Goal: Task Accomplishment & Management: Manage account settings

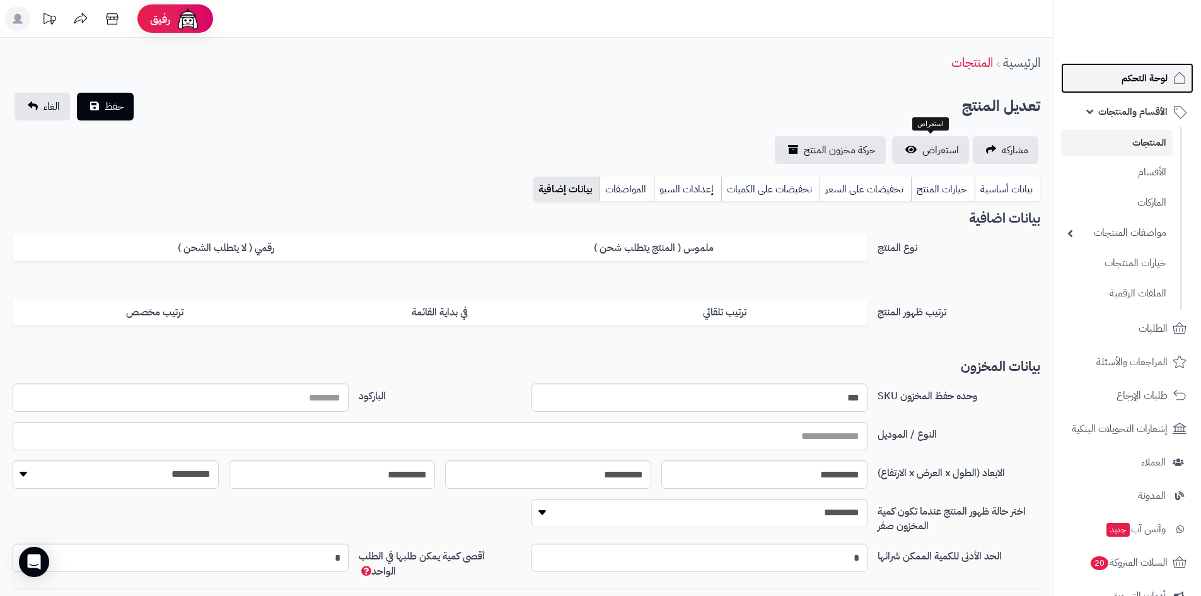
click at [1153, 88] on link "لوحة التحكم" at bounding box center [1127, 78] width 132 height 30
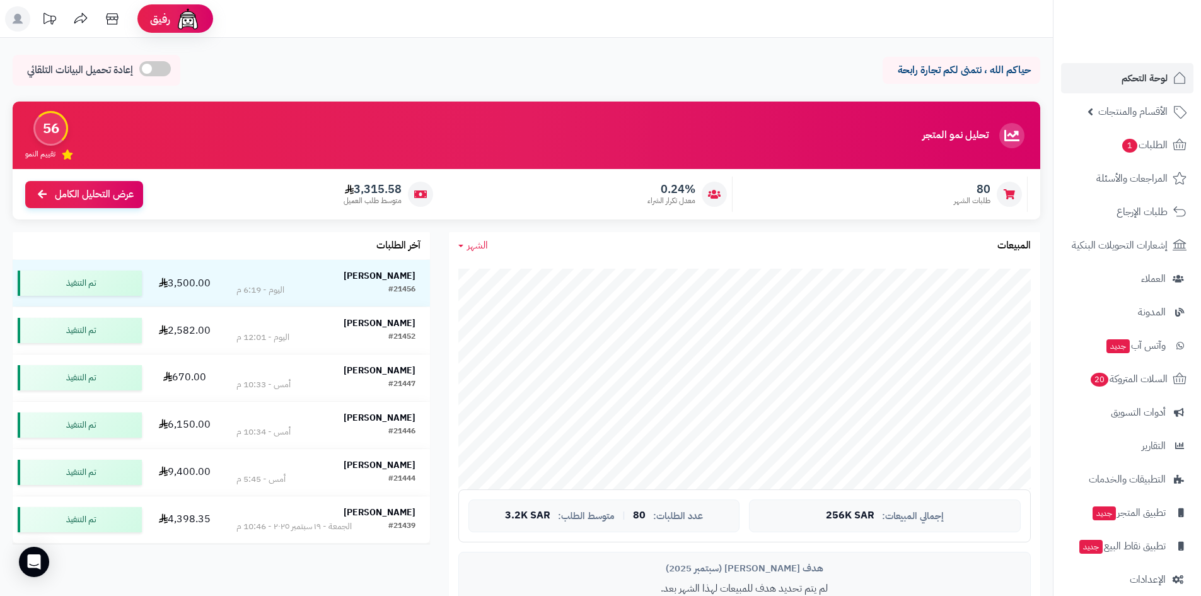
click at [1108, 74] on link "لوحة التحكم" at bounding box center [1127, 78] width 132 height 30
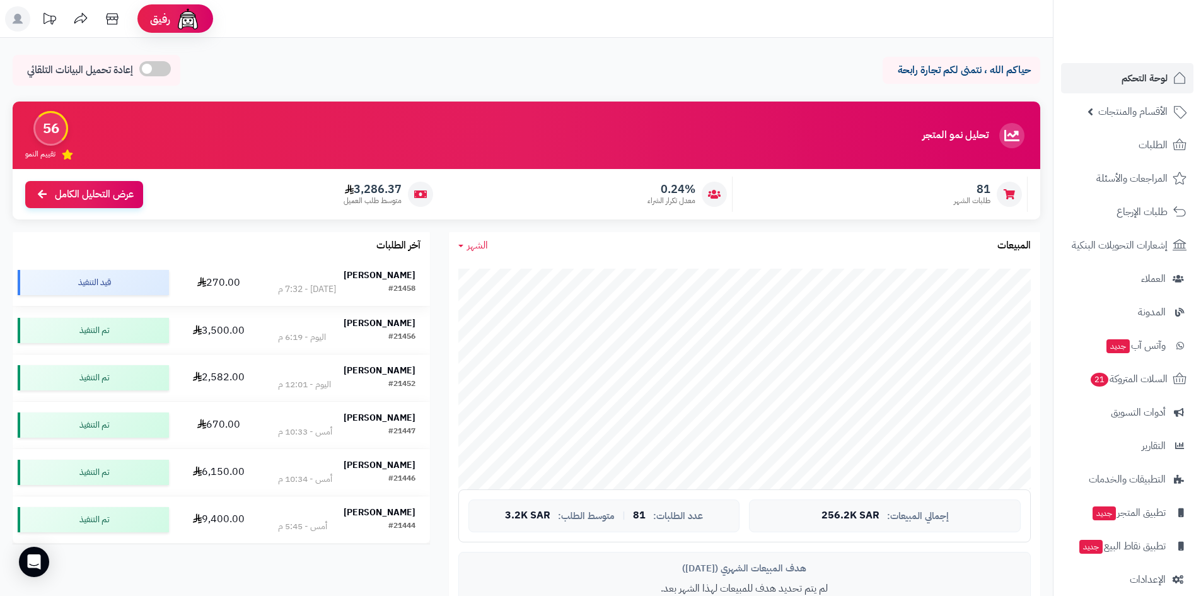
click at [375, 269] on strong "[PERSON_NAME]" at bounding box center [379, 274] width 72 height 13
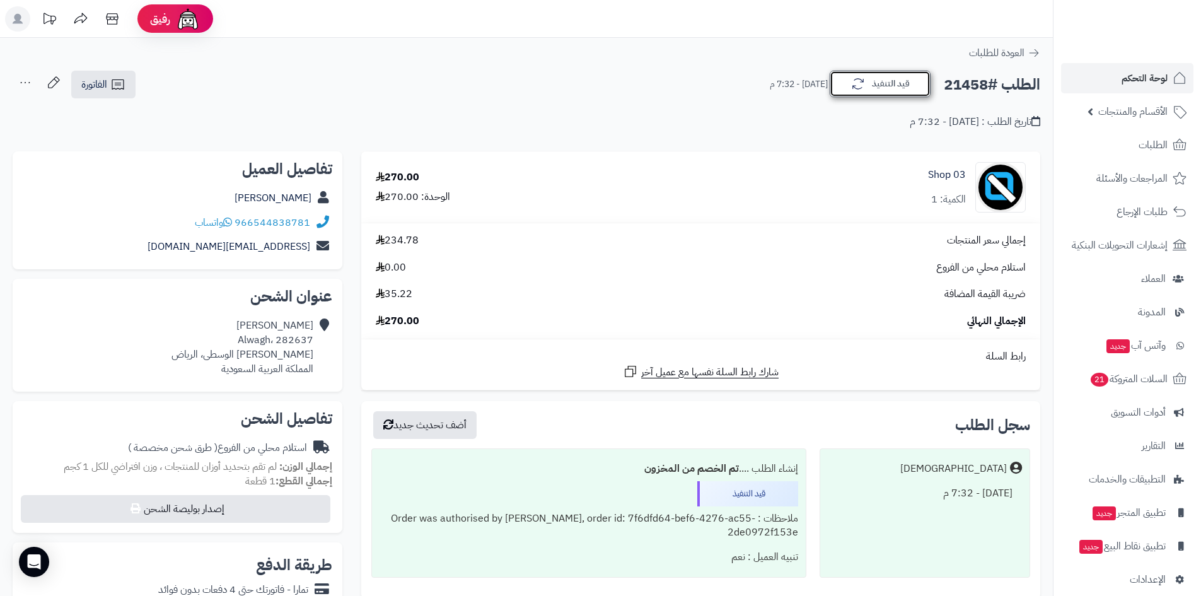
click at [867, 86] on button "قيد التنفيذ" at bounding box center [879, 84] width 101 height 26
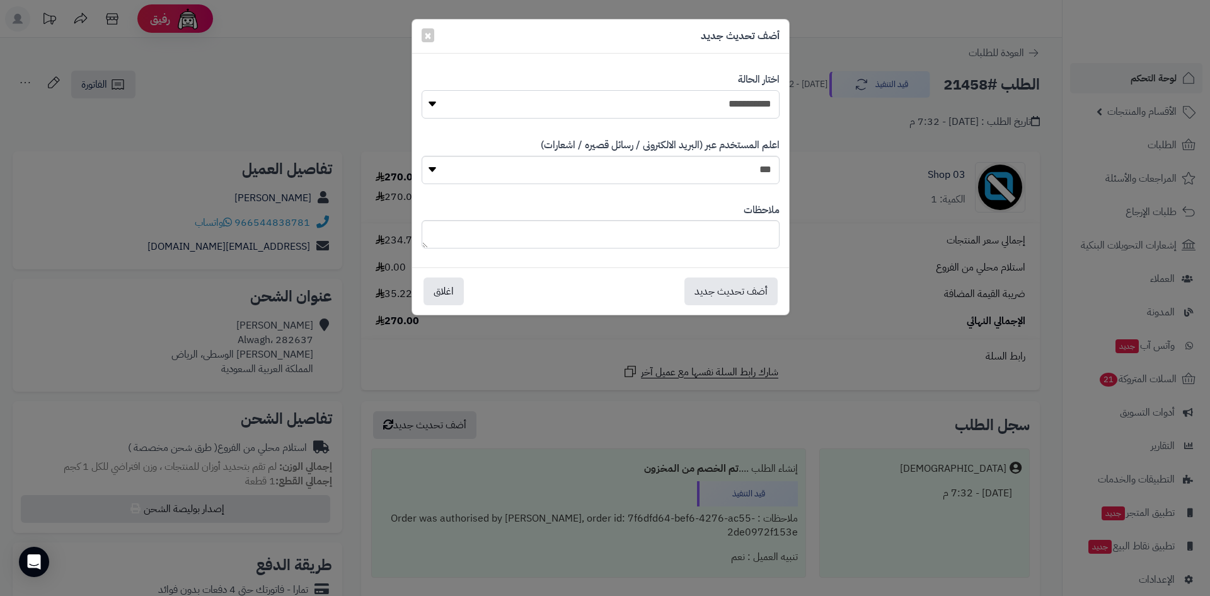
click at [746, 107] on select "**********" at bounding box center [601, 104] width 358 height 28
select select "*"
click at [422, 90] on select "**********" at bounding box center [601, 104] width 358 height 28
click at [742, 287] on button "أضف تحديث جديد" at bounding box center [730, 291] width 93 height 28
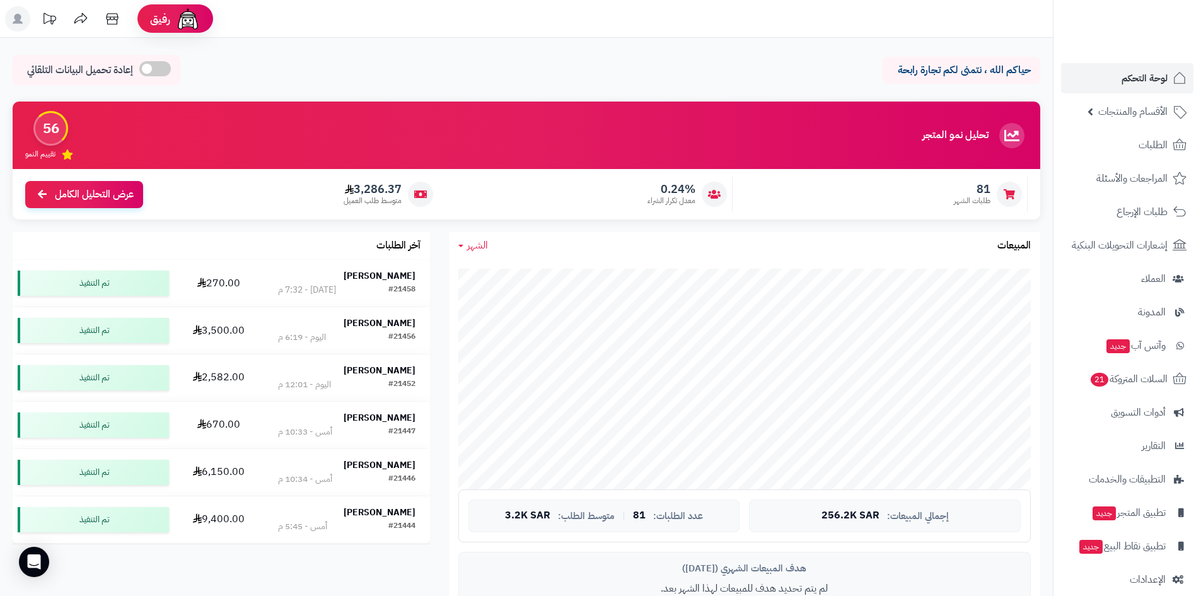
click at [6, 92] on div "حياكم الله ، نتمنى لكم تجارة رابحة إعادة تحميل البيانات التلقائي الرئيسية لوحة …" at bounding box center [526, 564] width 1053 height 1053
click at [1157, 144] on span "الطلبات" at bounding box center [1152, 145] width 29 height 18
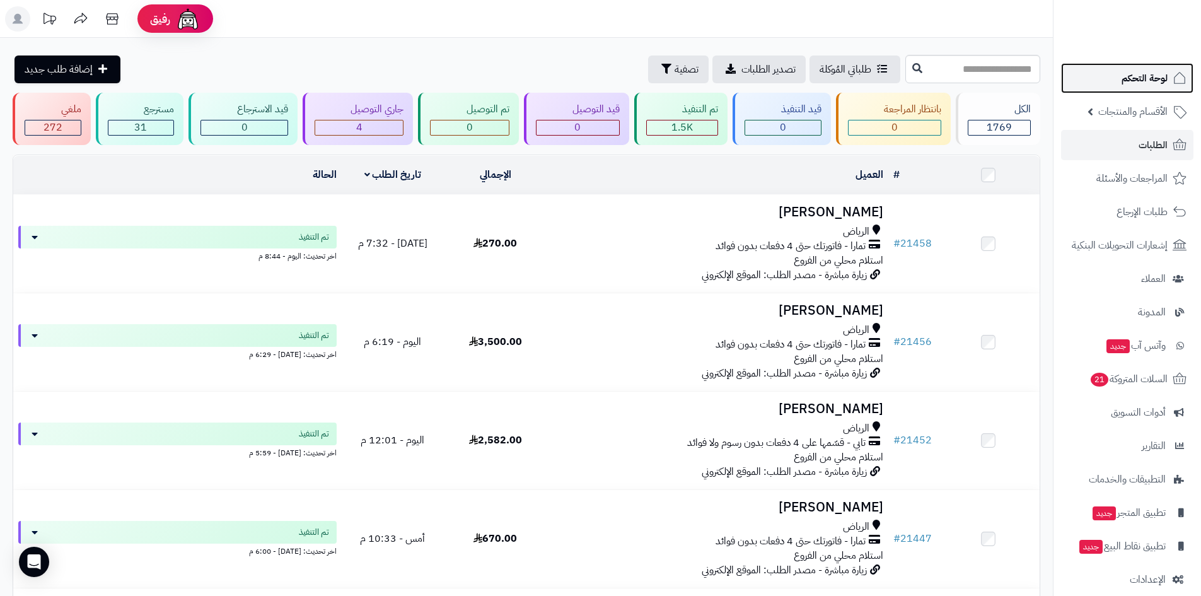
click at [1102, 76] on link "لوحة التحكم" at bounding box center [1127, 78] width 132 height 30
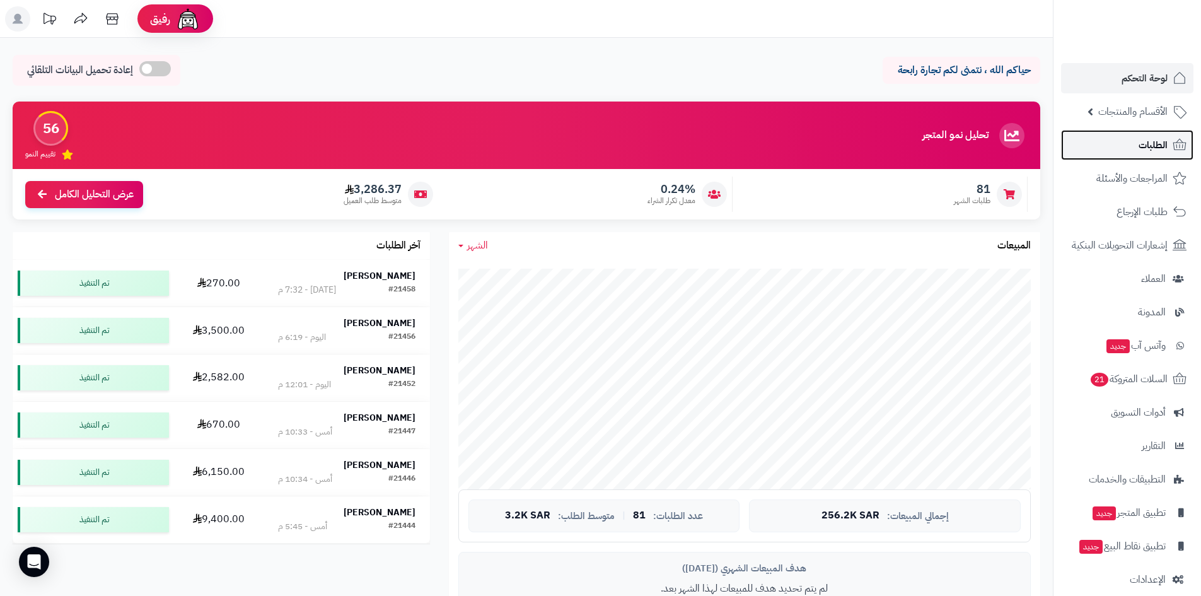
click at [1136, 145] on link "الطلبات" at bounding box center [1127, 145] width 132 height 30
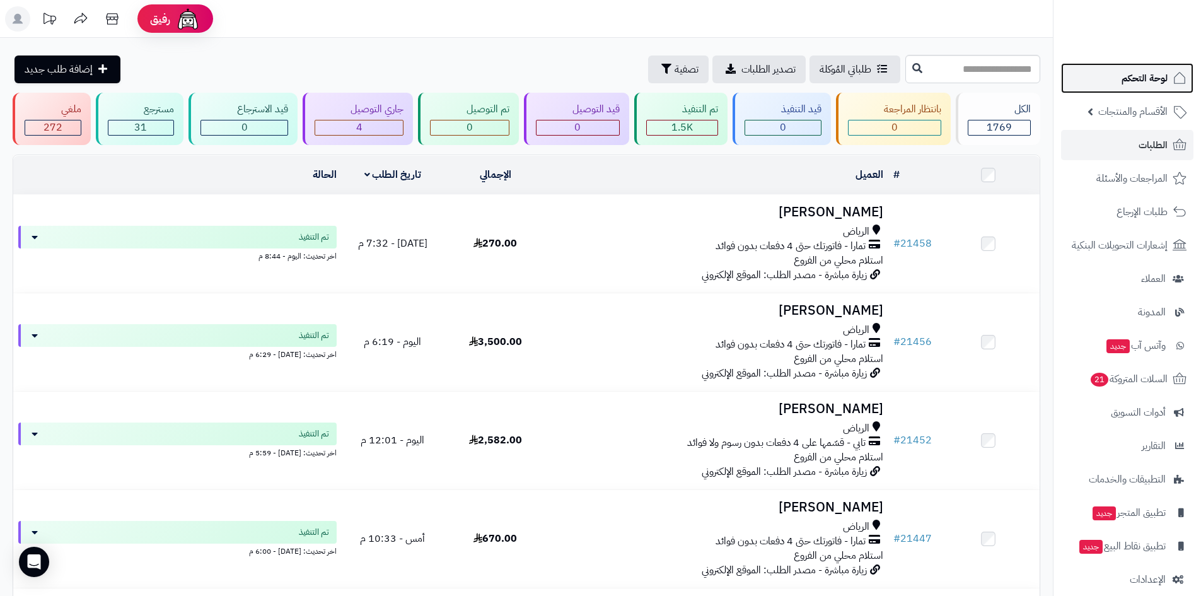
click at [1143, 81] on span "لوحة التحكم" at bounding box center [1144, 78] width 46 height 18
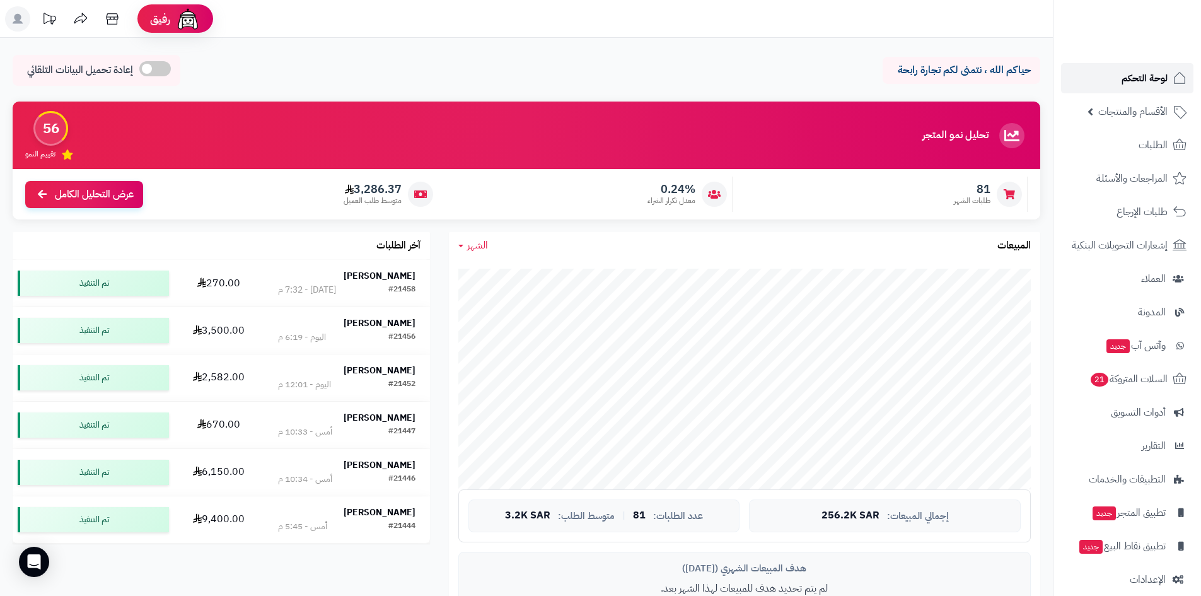
click at [1119, 72] on link "لوحة التحكم" at bounding box center [1127, 78] width 132 height 30
click at [1090, 72] on link "لوحة التحكم" at bounding box center [1127, 78] width 132 height 30
